Goal: Task Accomplishment & Management: Complete application form

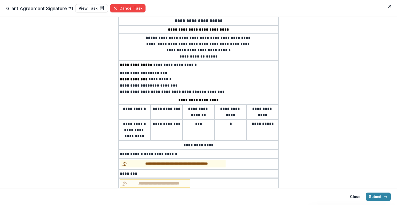
scroll to position [52, 0]
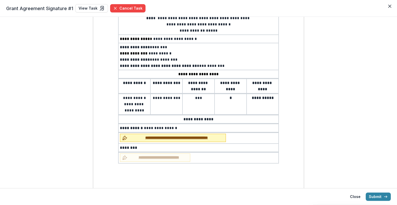
click at [180, 135] on span "**********" at bounding box center [177, 137] width 94 height 5
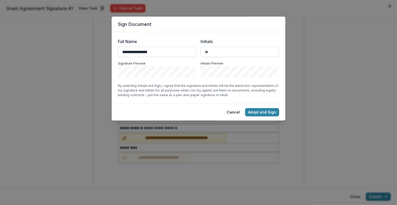
type input "**********"
click at [221, 54] on input "Initials" at bounding box center [240, 52] width 79 height 10
type input "**"
click at [257, 111] on button "Adopt and Sign" at bounding box center [262, 112] width 34 height 8
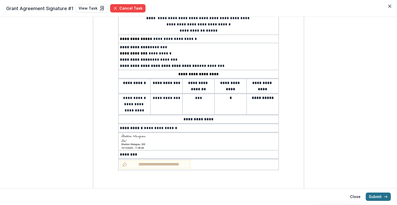
click at [370, 195] on button "Submit" at bounding box center [378, 196] width 25 height 8
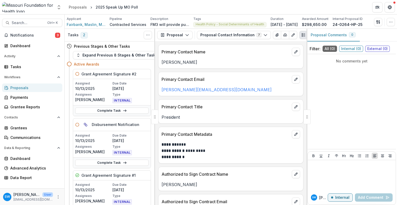
click at [24, 27] on div "Search... Ctrl + K Notifications 3 Dashboard Activity Tasks Workflows Proposals…" at bounding box center [32, 109] width 65 height 190
click at [24, 26] on button "Search... Ctrl + K" at bounding box center [32, 23] width 60 height 8
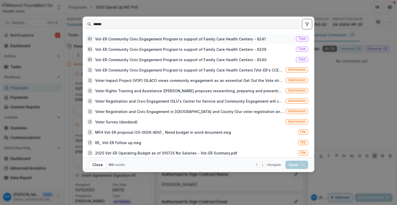
type input "******"
click at [129, 38] on div "Vot-ER Community Civic Engagement Program to support of Family Care Health Cent…" at bounding box center [180, 38] width 171 height 5
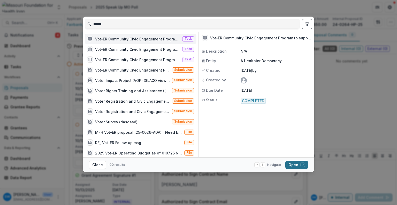
click at [296, 167] on button "Open with enter key" at bounding box center [297, 164] width 23 height 8
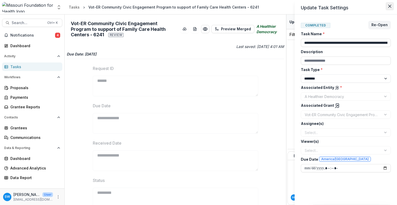
click at [391, 6] on icon "Close" at bounding box center [389, 6] width 3 height 3
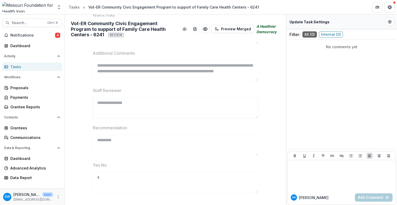
scroll to position [202, 0]
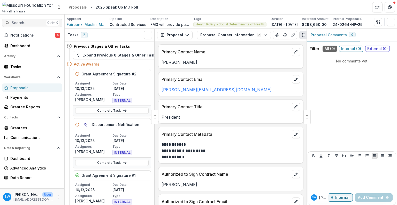
click at [25, 24] on span "Search..." at bounding box center [28, 23] width 33 height 4
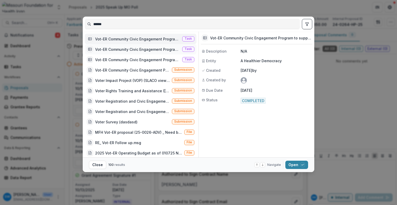
click at [156, 48] on div "Vot-ER Community Civic Engagement Program to support of Family Care Health Cent…" at bounding box center [137, 49] width 85 height 5
click at [129, 69] on div "Vot-ER Community Civic Engagement Program to support of Family Care Health Cent…" at bounding box center [132, 69] width 75 height 5
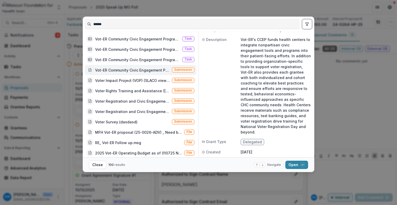
scroll to position [52, 0]
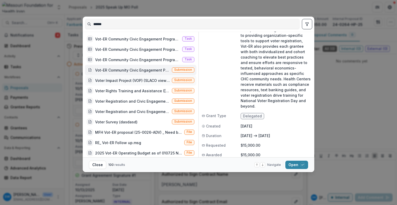
click at [132, 79] on div "Voter Impact Project (VOP) (SLACO views community engagement as an essential Ge…" at bounding box center [132, 80] width 75 height 5
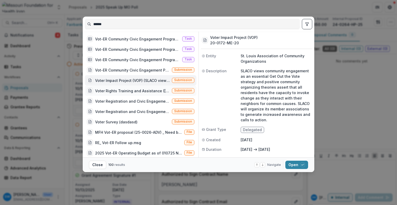
click at [153, 89] on div "Voter Rights Training and Assistance ([PERSON_NAME] proposes researching, prepa…" at bounding box center [132, 90] width 75 height 5
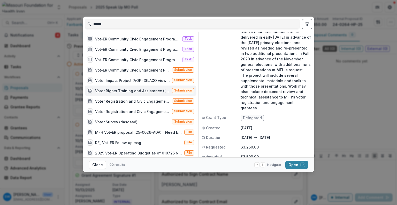
scroll to position [52, 0]
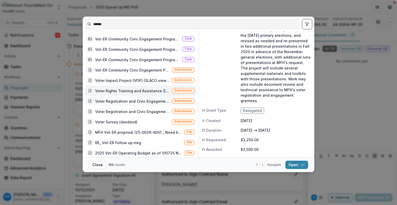
drag, startPoint x: 130, startPoint y: 98, endPoint x: 170, endPoint y: 98, distance: 39.3
click at [130, 98] on div "Voter Registration and Civic Engagement (SLU's Center for Service and Community…" at bounding box center [132, 100] width 75 height 5
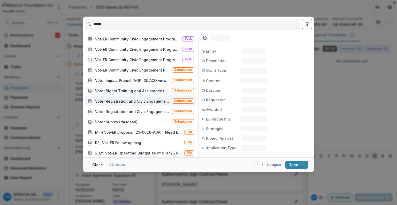
scroll to position [0, 0]
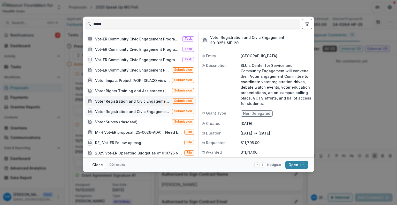
click at [108, 112] on div "Voter Registration and Civic Engagement in [GEOGRAPHIC_DATA] and County (Our vo…" at bounding box center [132, 111] width 75 height 5
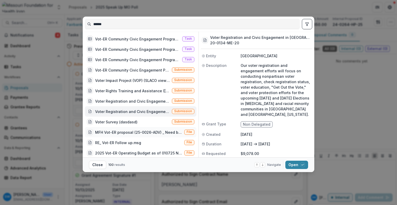
click at [129, 130] on div "MFH Vot-ER proposal (25-0026-ADV) _ Need budget in word document.msg" at bounding box center [138, 131] width 87 height 5
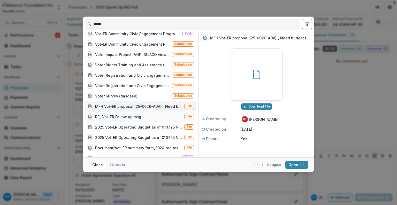
scroll to position [52, 0]
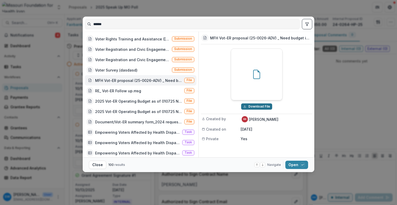
click at [255, 107] on button "Download File" at bounding box center [256, 106] width 31 height 6
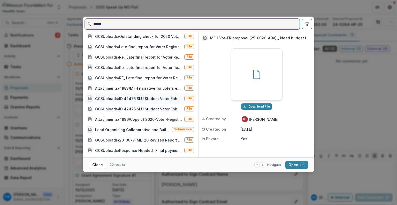
scroll to position [887, 0]
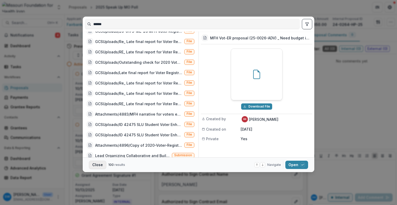
click at [100, 163] on button "Close" at bounding box center [97, 164] width 17 height 8
